Goal: Information Seeking & Learning: Learn about a topic

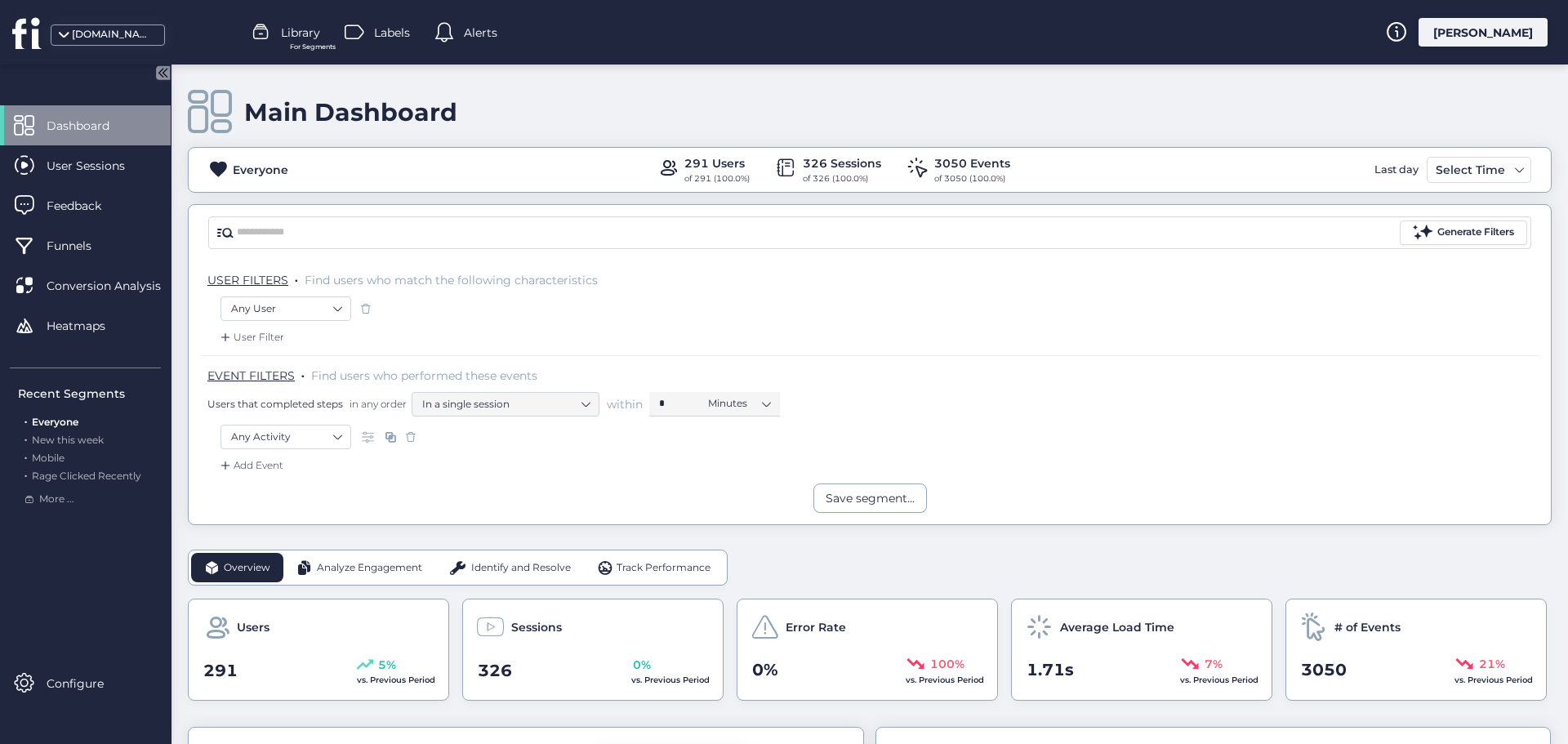
scroll to position [245, 0]
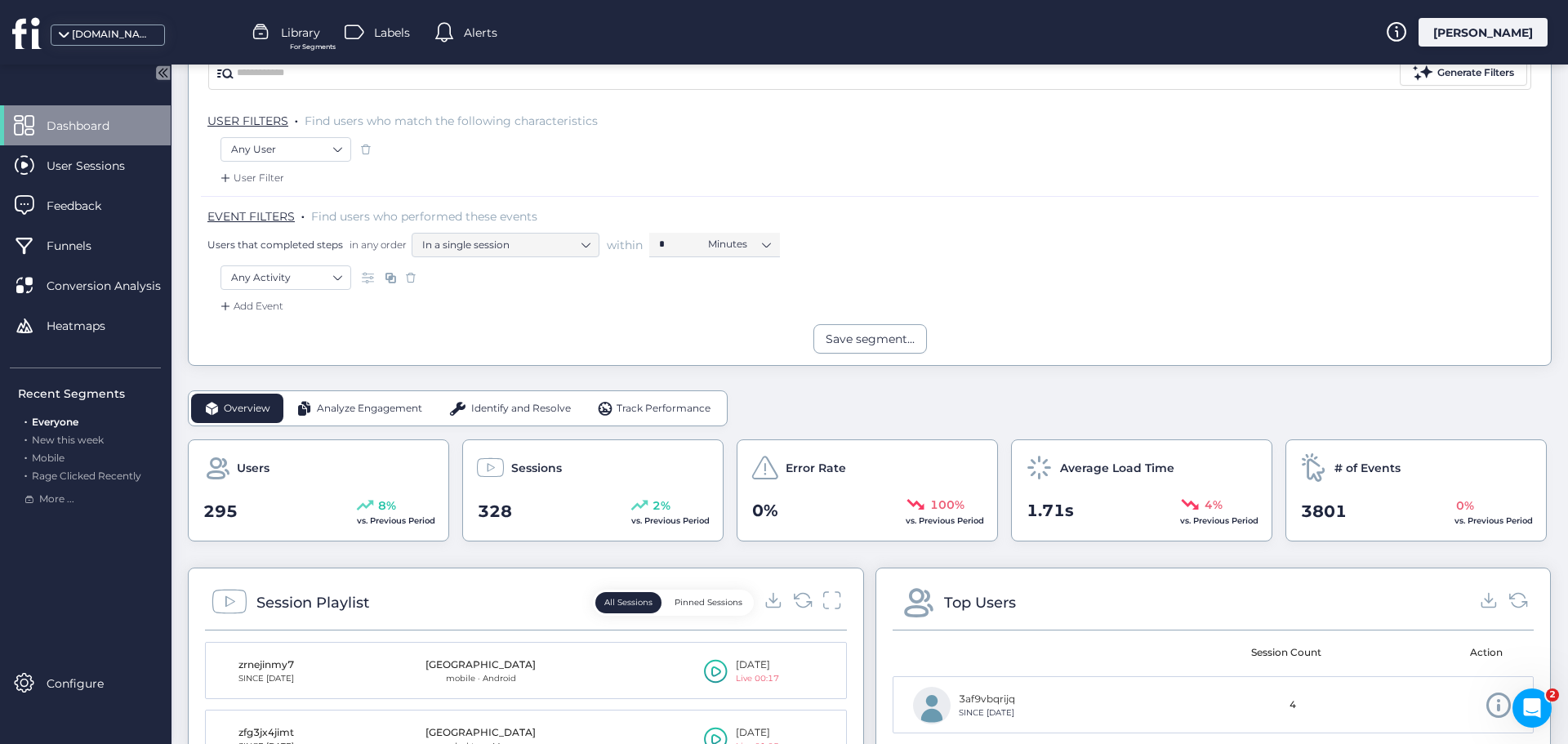
scroll to position [164, 0]
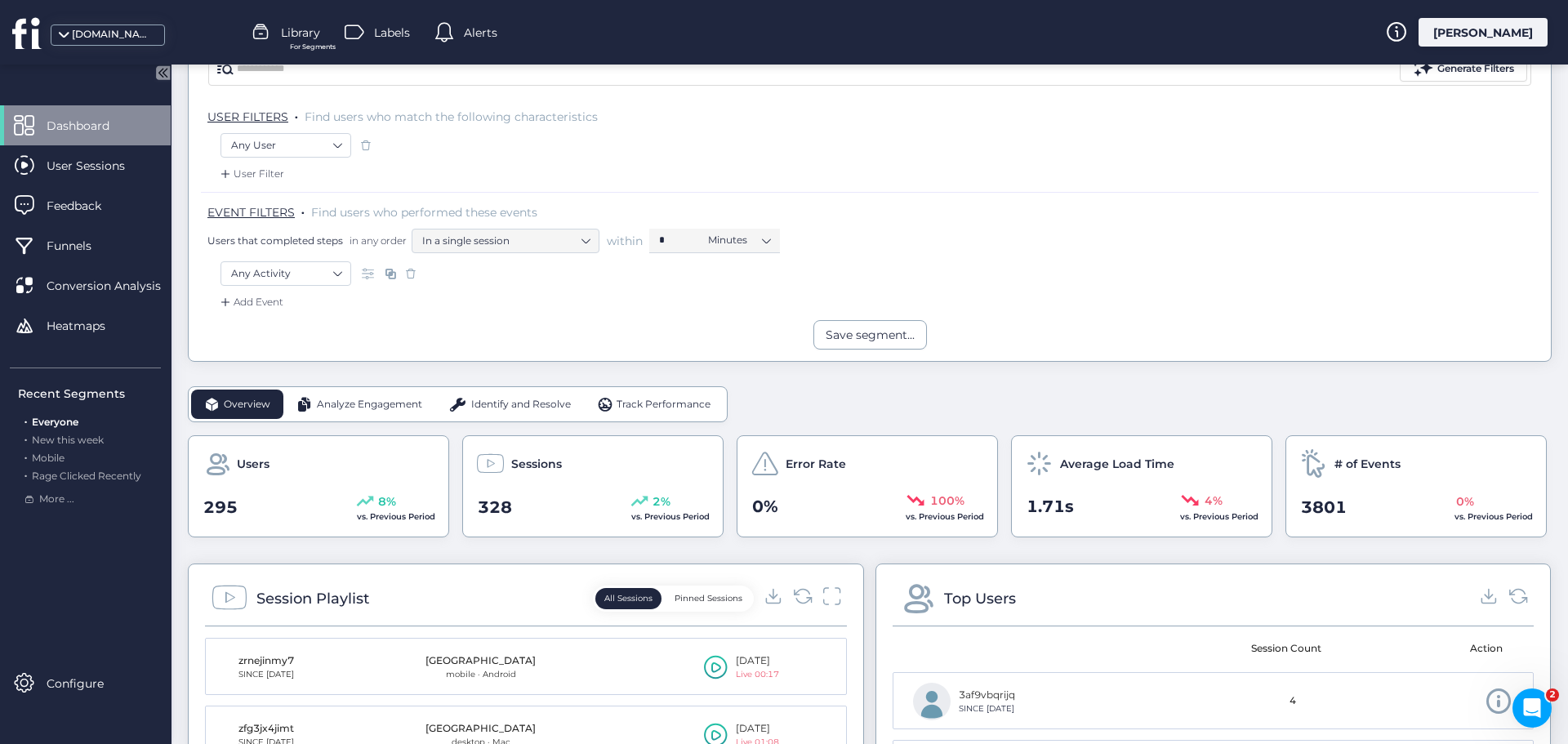
click at [347, 408] on span "Analyze Engagement" at bounding box center [370, 404] width 106 height 15
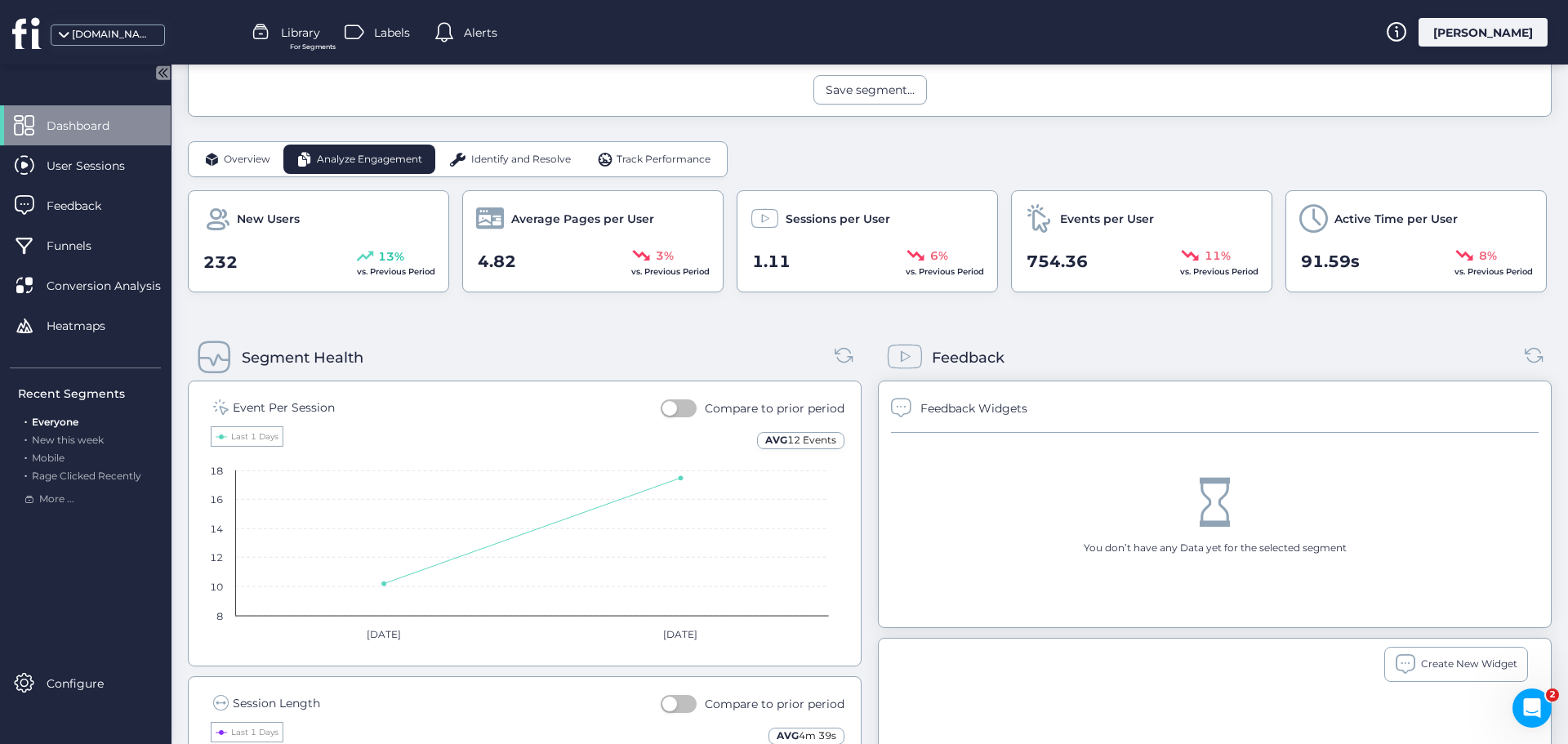
scroll to position [326, 0]
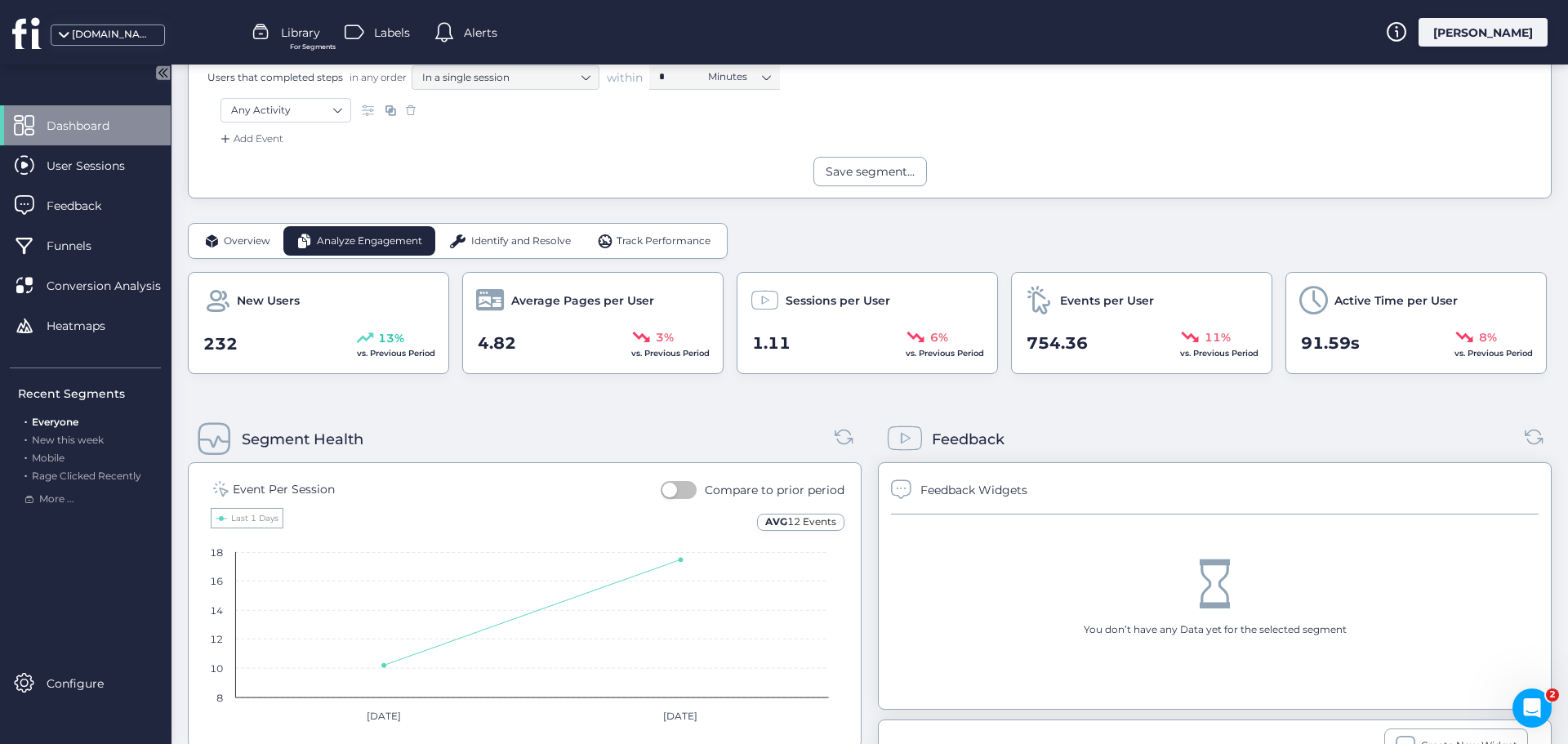
click at [494, 240] on span "Identify and Resolve" at bounding box center [521, 240] width 99 height 15
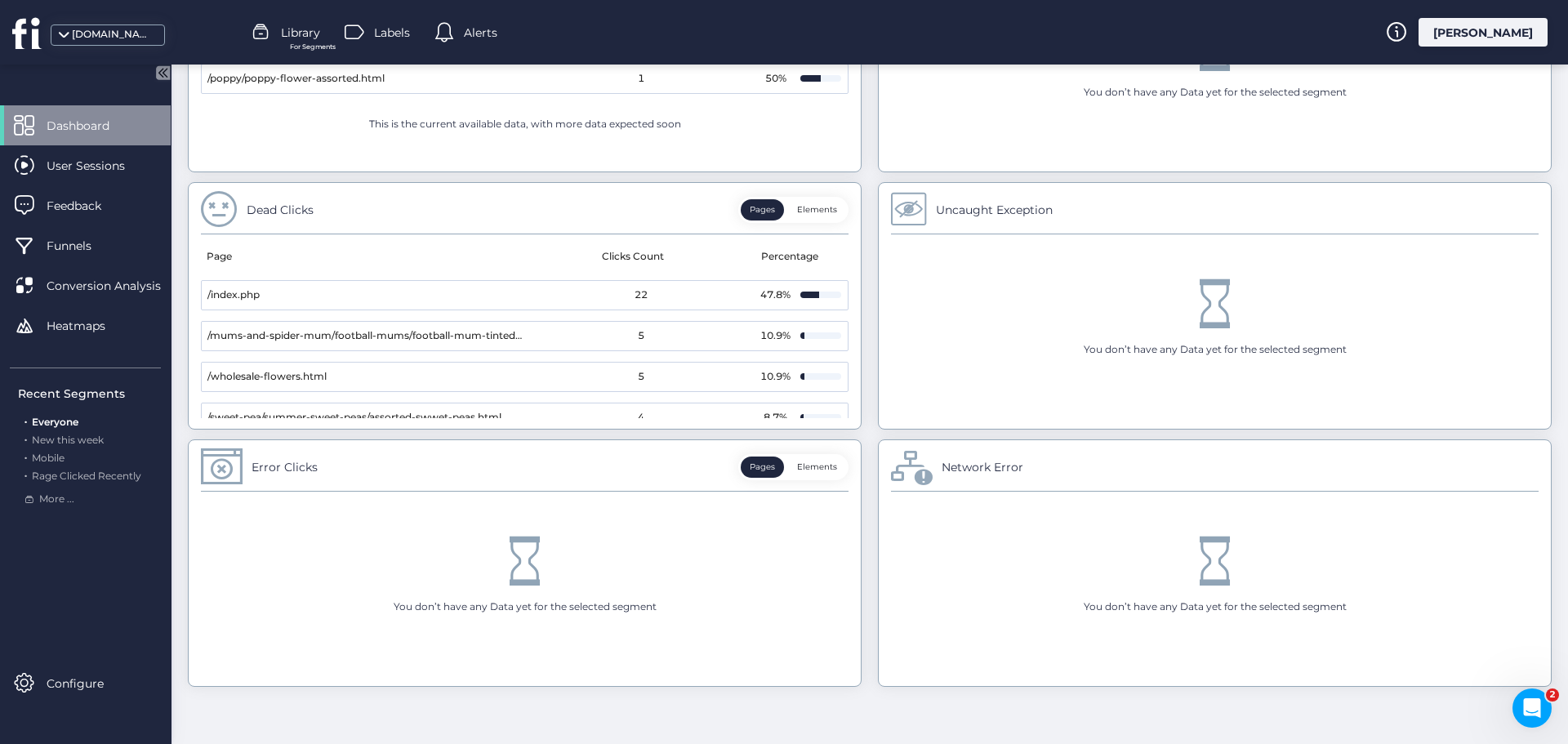
scroll to position [374, 0]
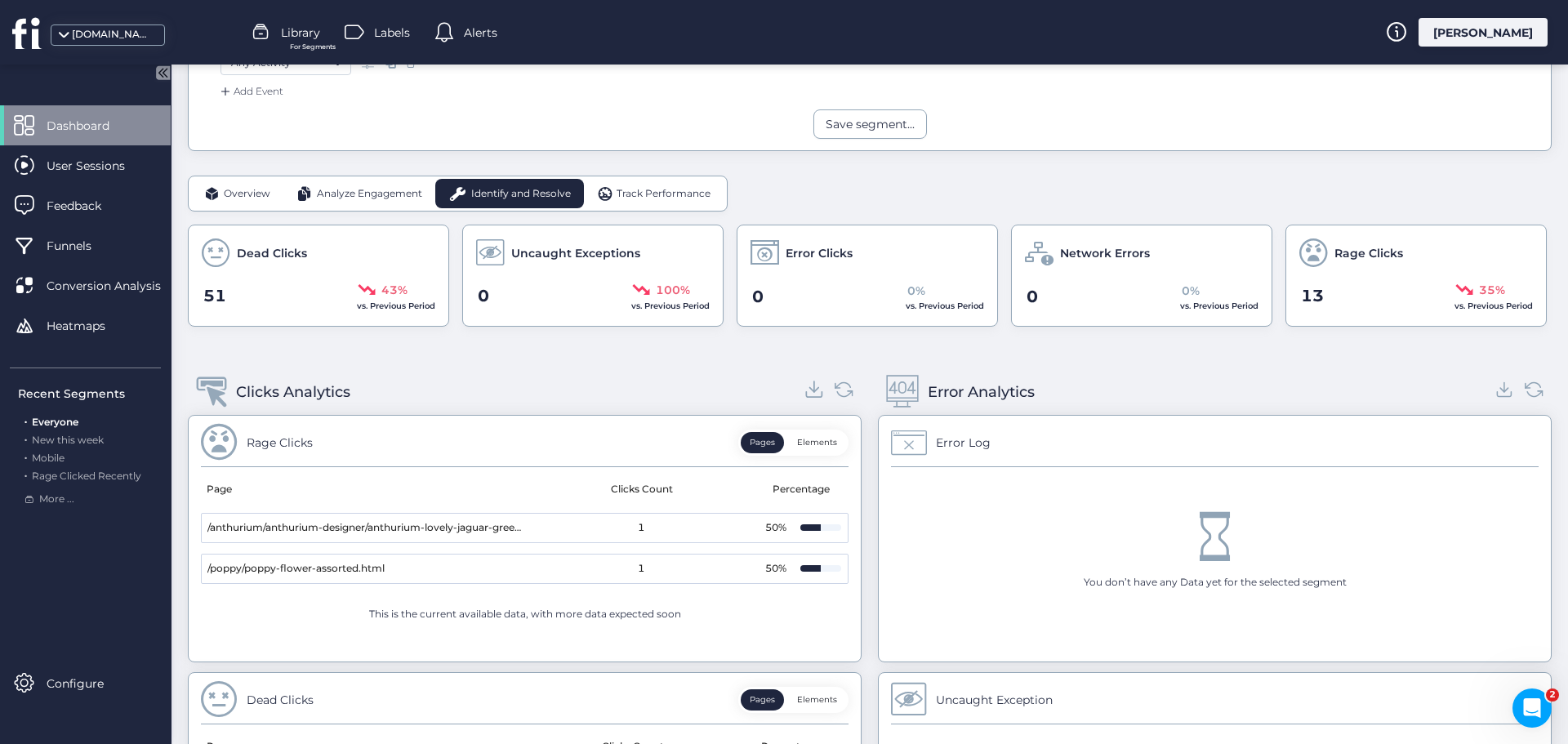
click at [806, 393] on icon at bounding box center [814, 389] width 22 height 22
click at [654, 189] on span "Track Performance" at bounding box center [663, 193] width 94 height 15
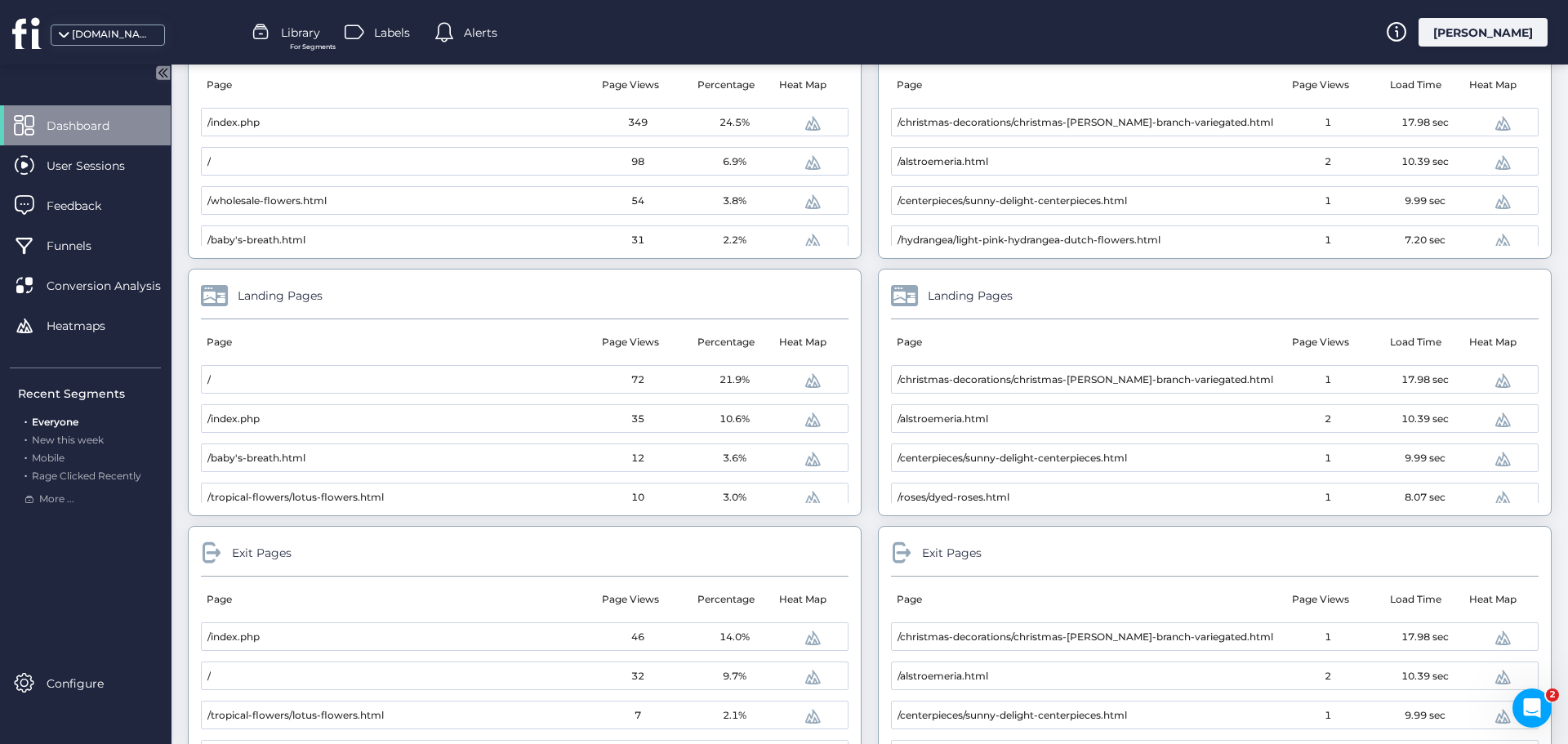
scroll to position [456, 0]
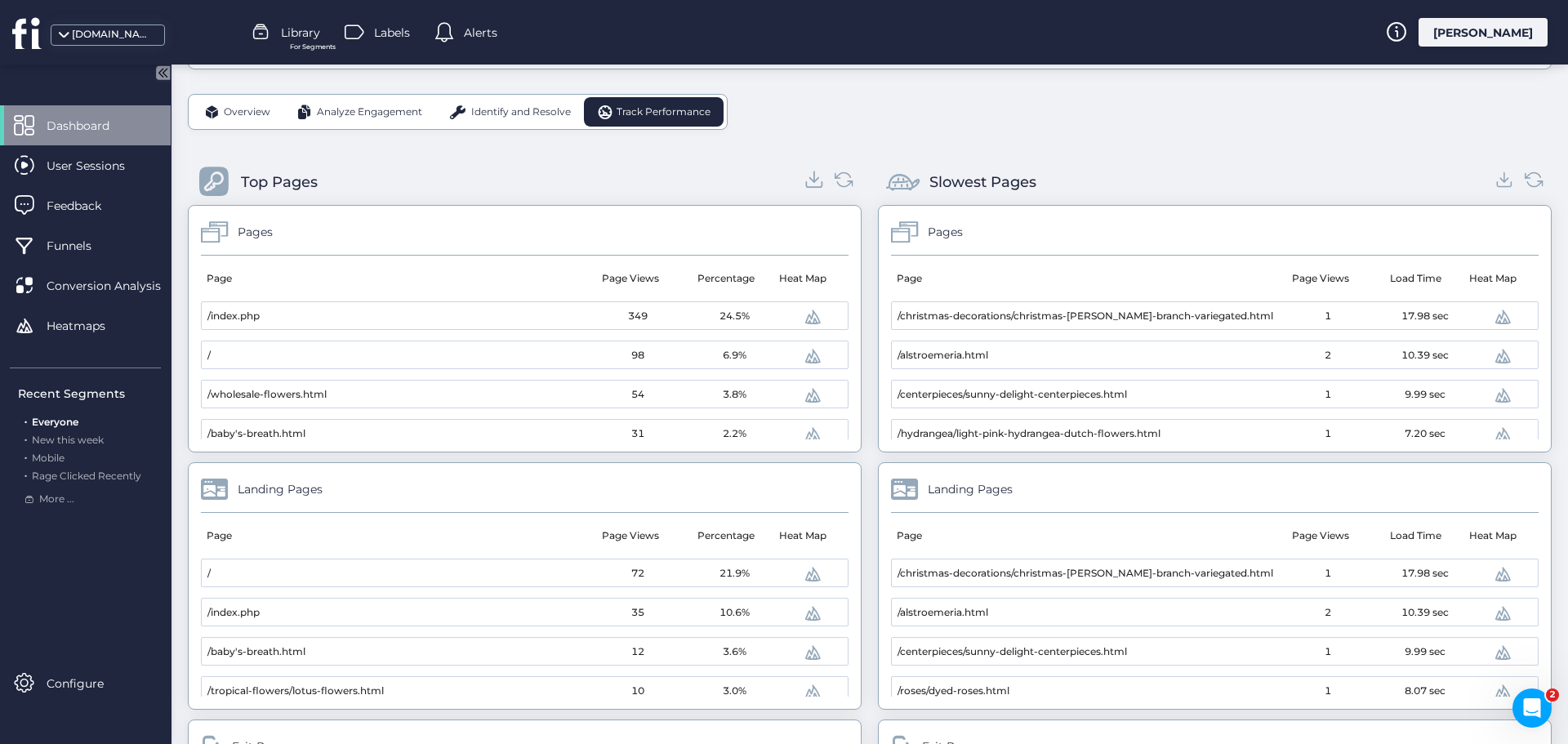
click at [815, 183] on icon at bounding box center [814, 179] width 22 height 22
click at [1494, 181] on icon at bounding box center [1505, 179] width 22 height 22
